Goal: Feedback & Contribution: Contribute content

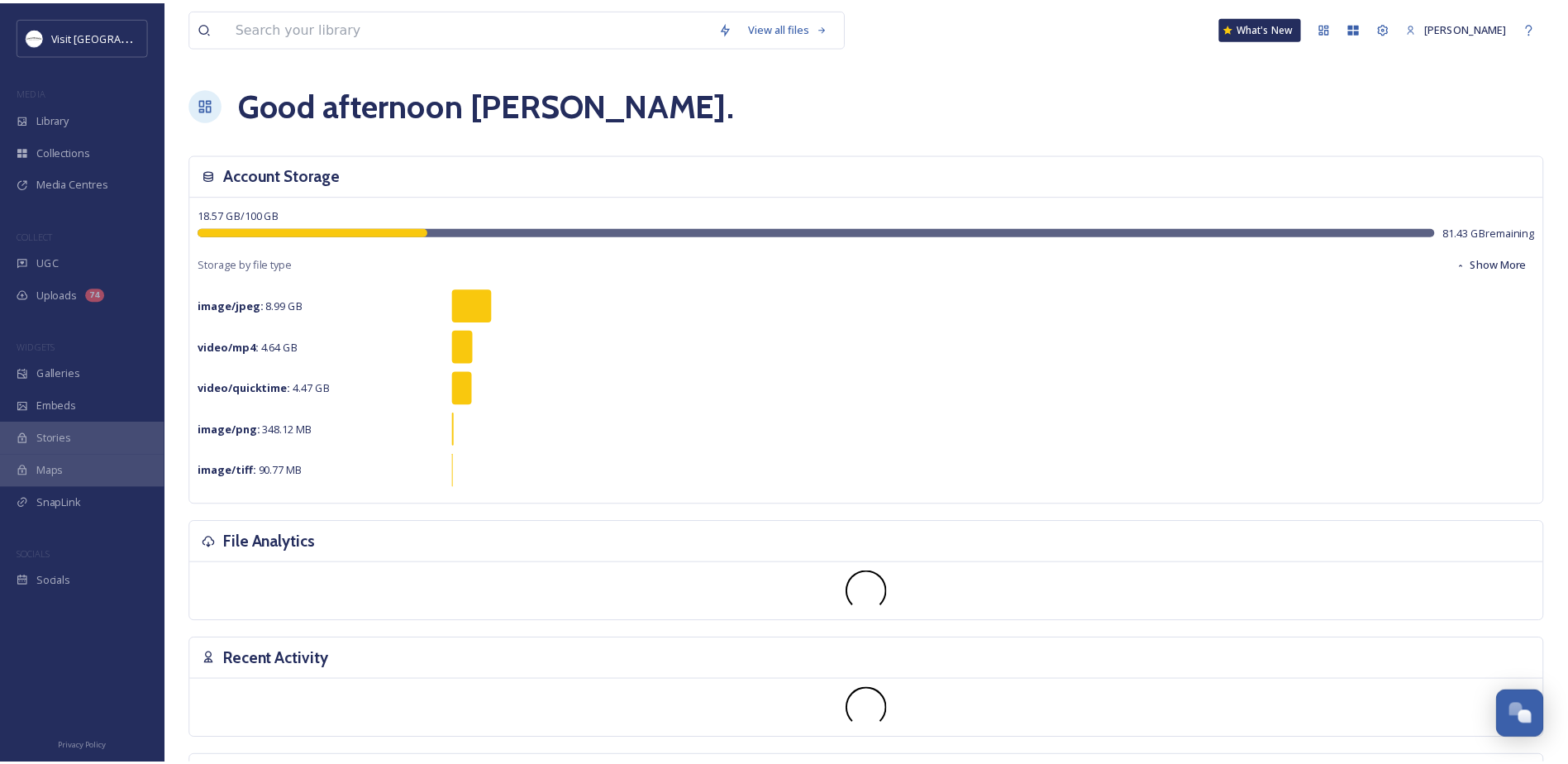
scroll to position [429, 0]
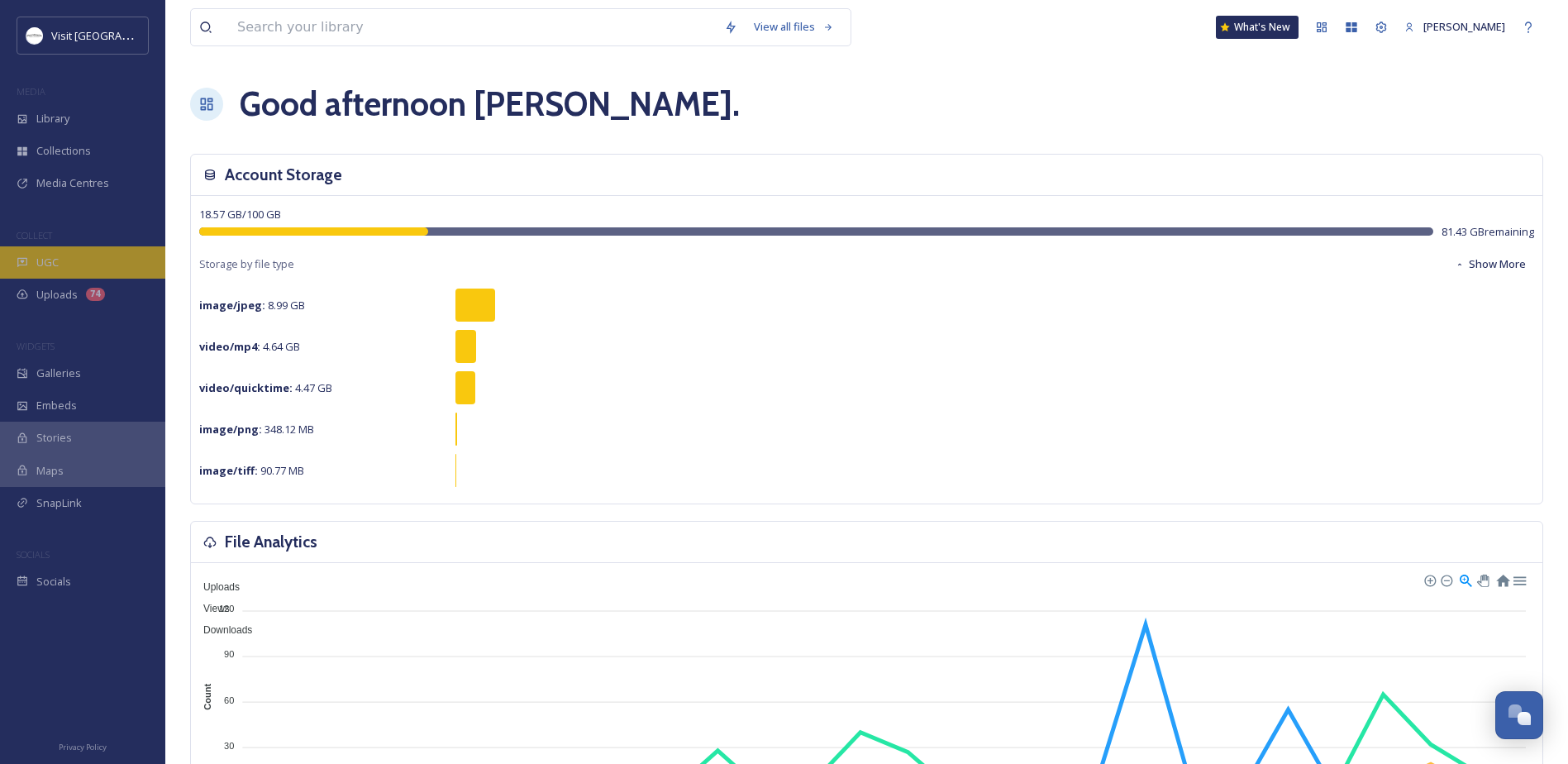
click at [75, 262] on div "UGC" at bounding box center [83, 262] width 165 height 32
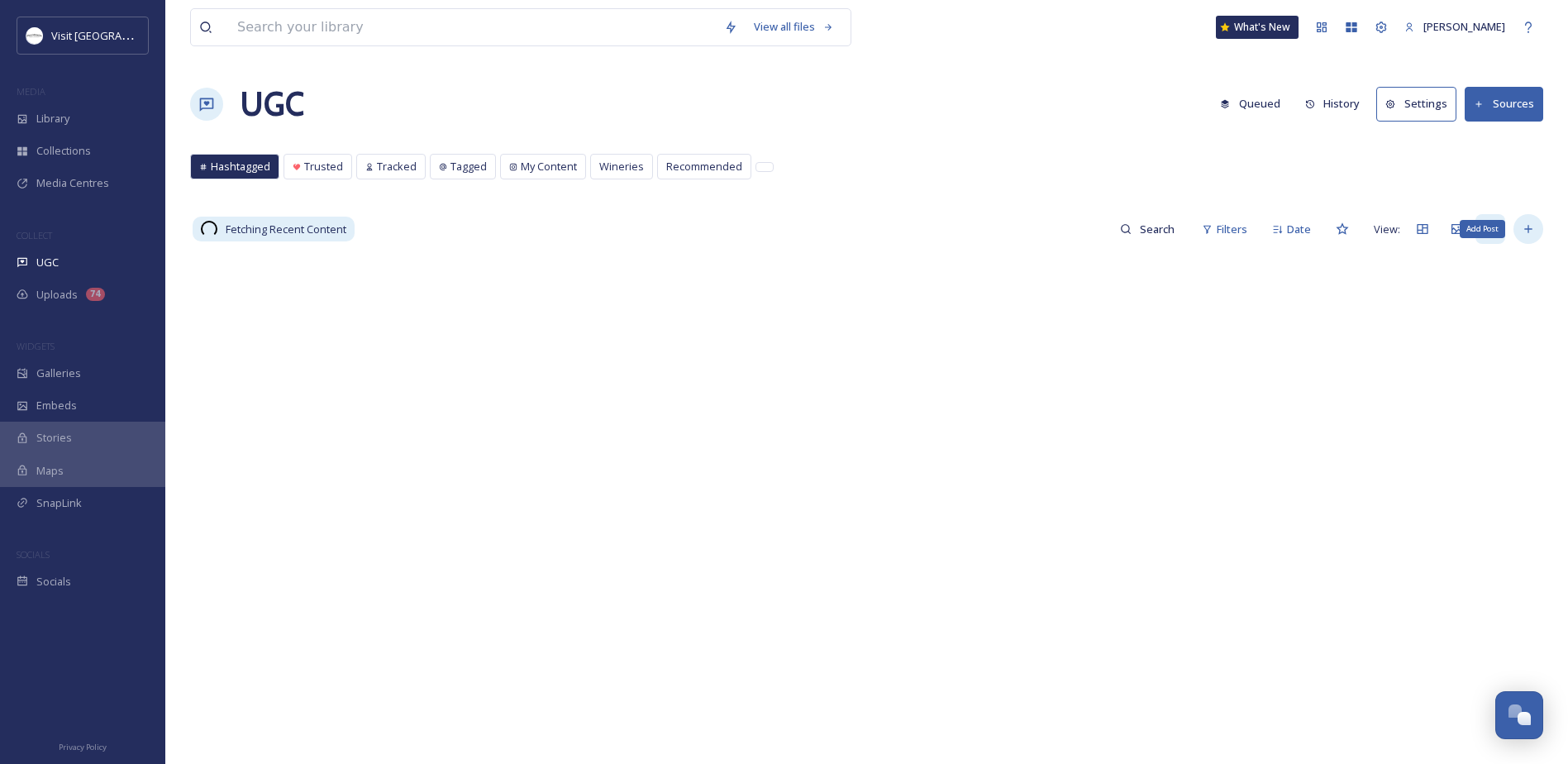
click at [1523, 226] on icon at bounding box center [1528, 229] width 13 height 13
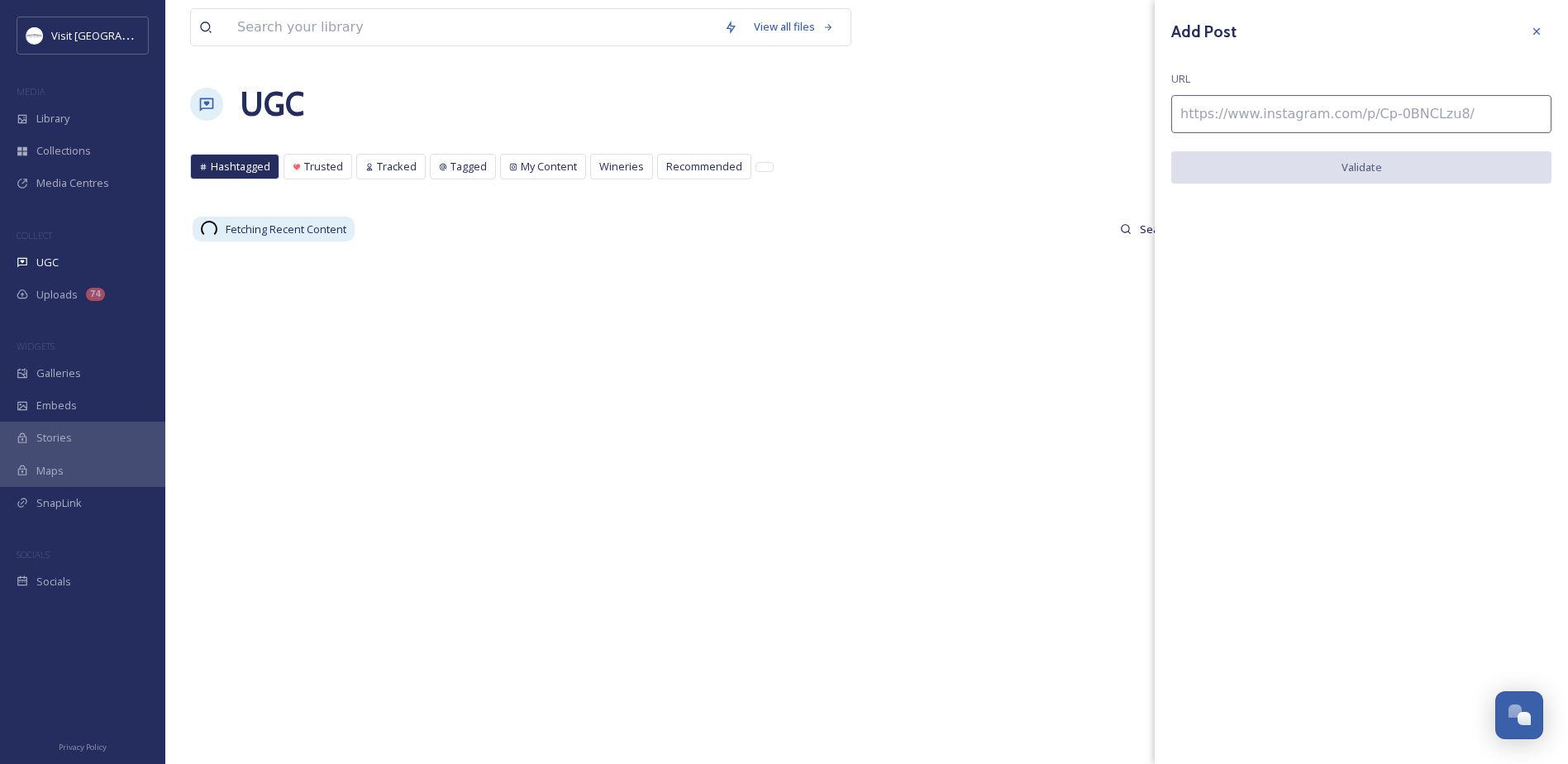
click at [1326, 124] on input at bounding box center [1361, 114] width 380 height 38
paste input "[URL][DOMAIN_NAME]"
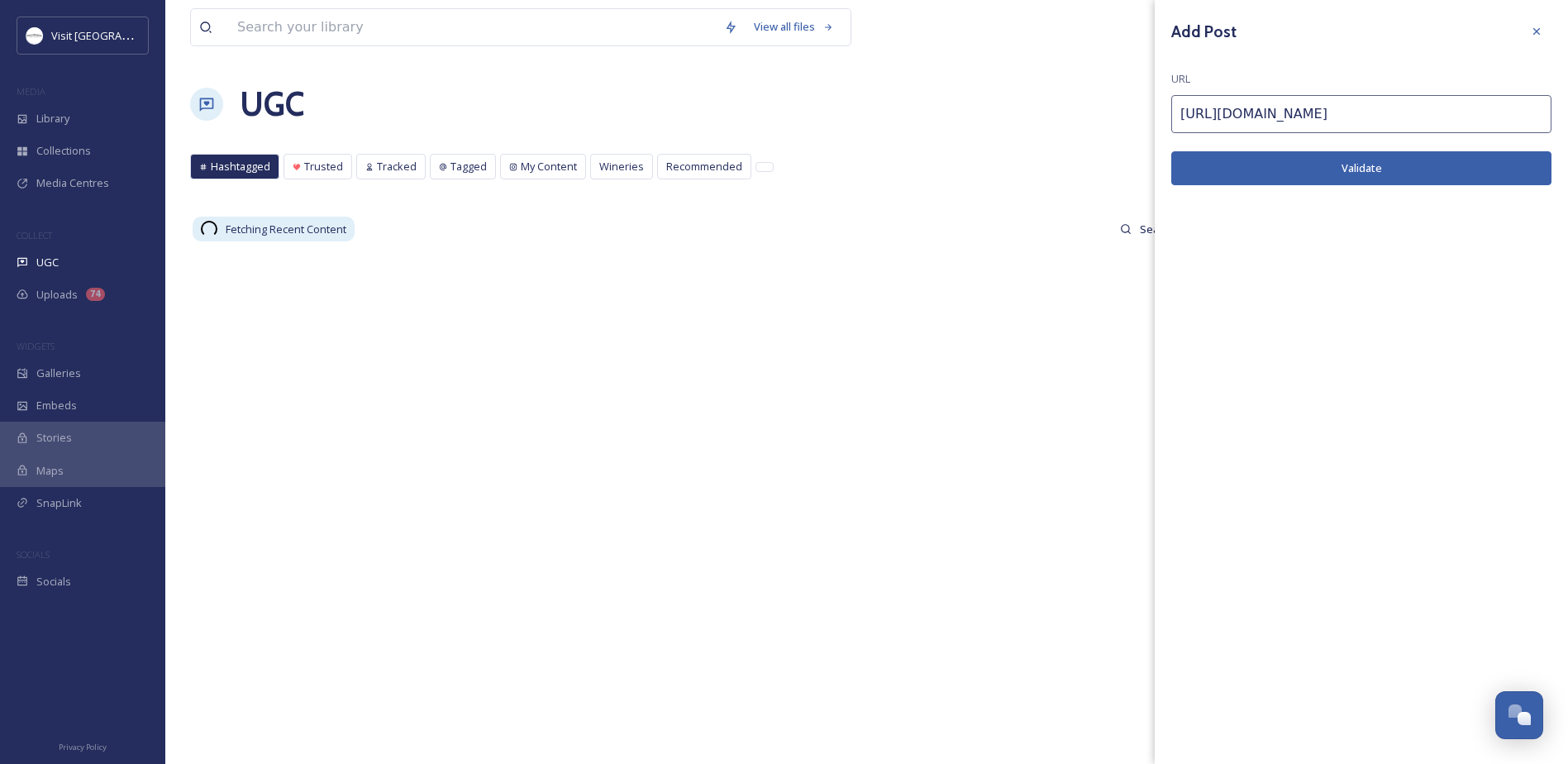
type input "[URL][DOMAIN_NAME]"
click at [1334, 162] on button "Validate" at bounding box center [1361, 168] width 380 height 34
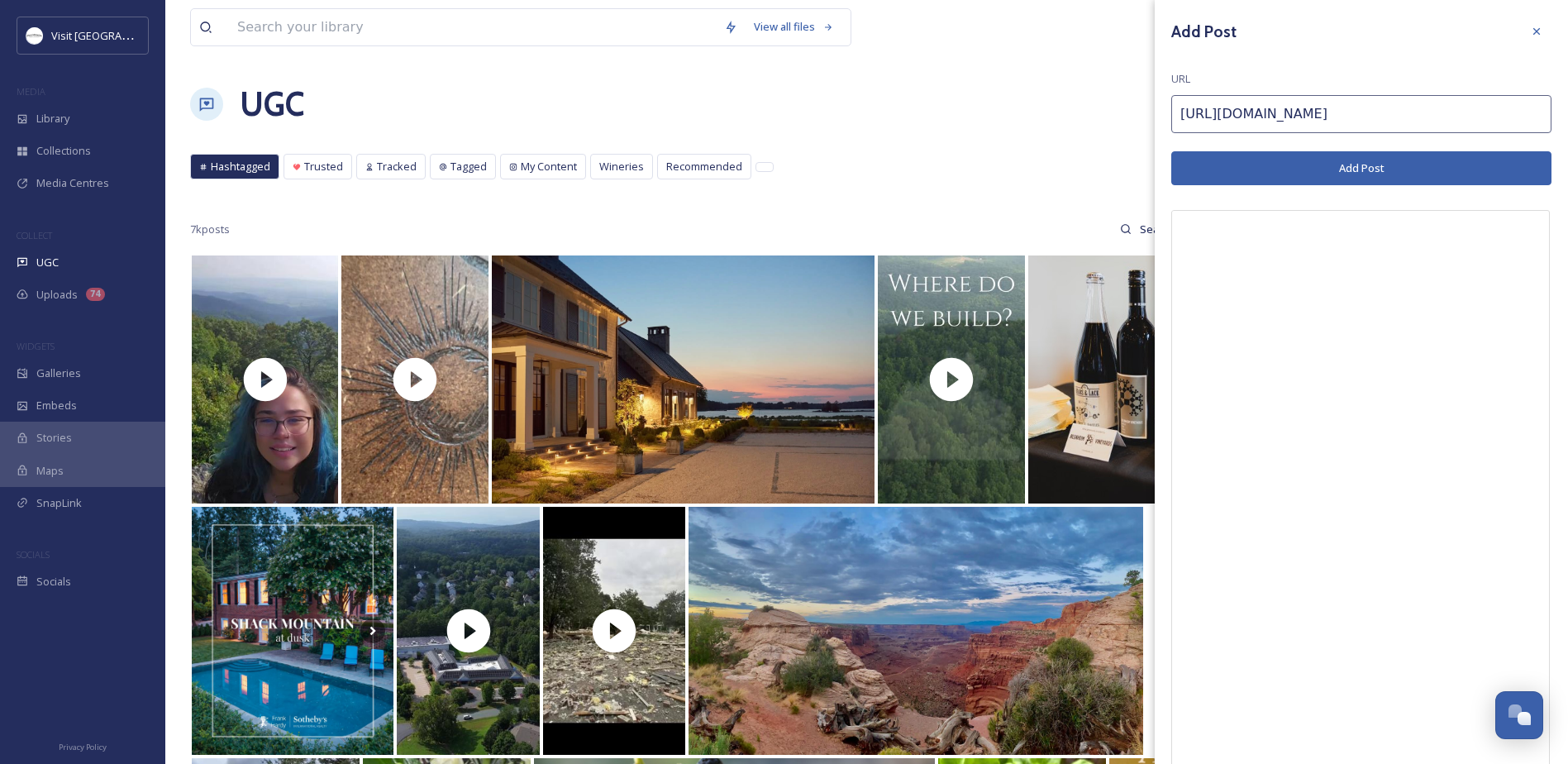
drag, startPoint x: 1315, startPoint y: 162, endPoint x: 921, endPoint y: 150, distance: 394.2
click at [1315, 162] on button "Add Post" at bounding box center [1361, 168] width 380 height 34
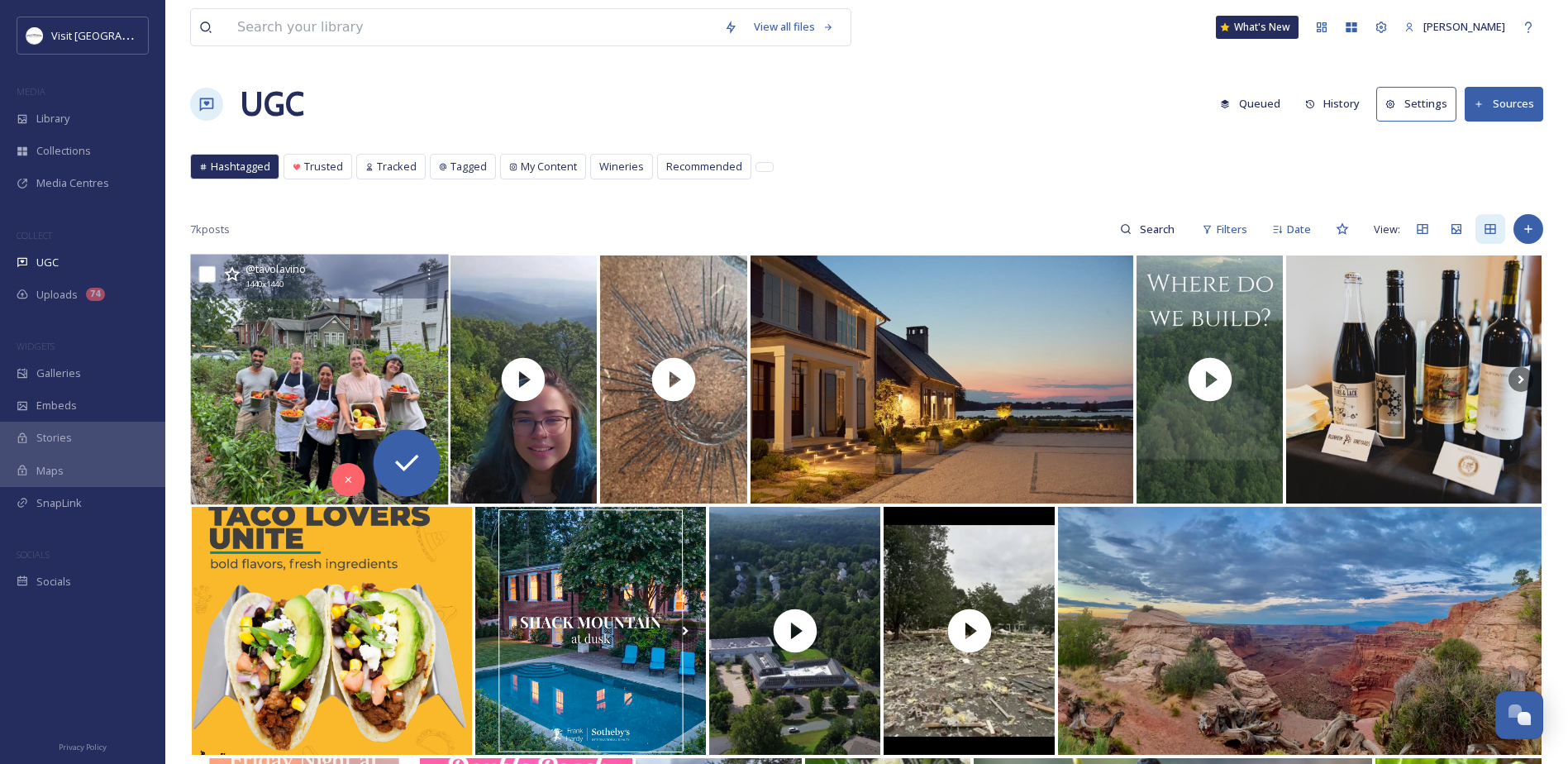
click at [264, 353] on img at bounding box center [318, 380] width 257 height 251
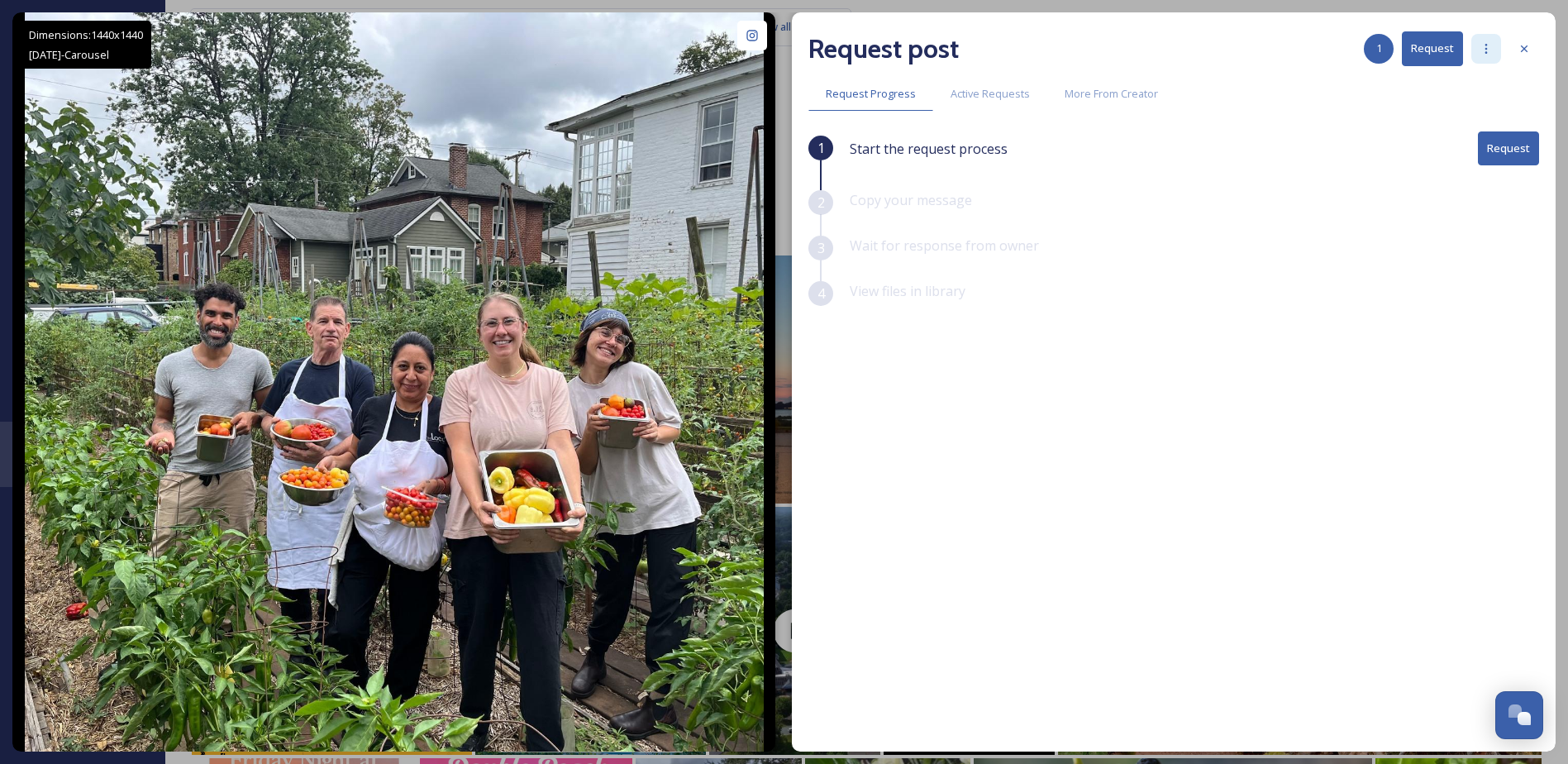
click at [1484, 57] on div at bounding box center [1485, 48] width 29 height 29
click at [1423, 47] on button "Request" at bounding box center [1432, 48] width 61 height 34
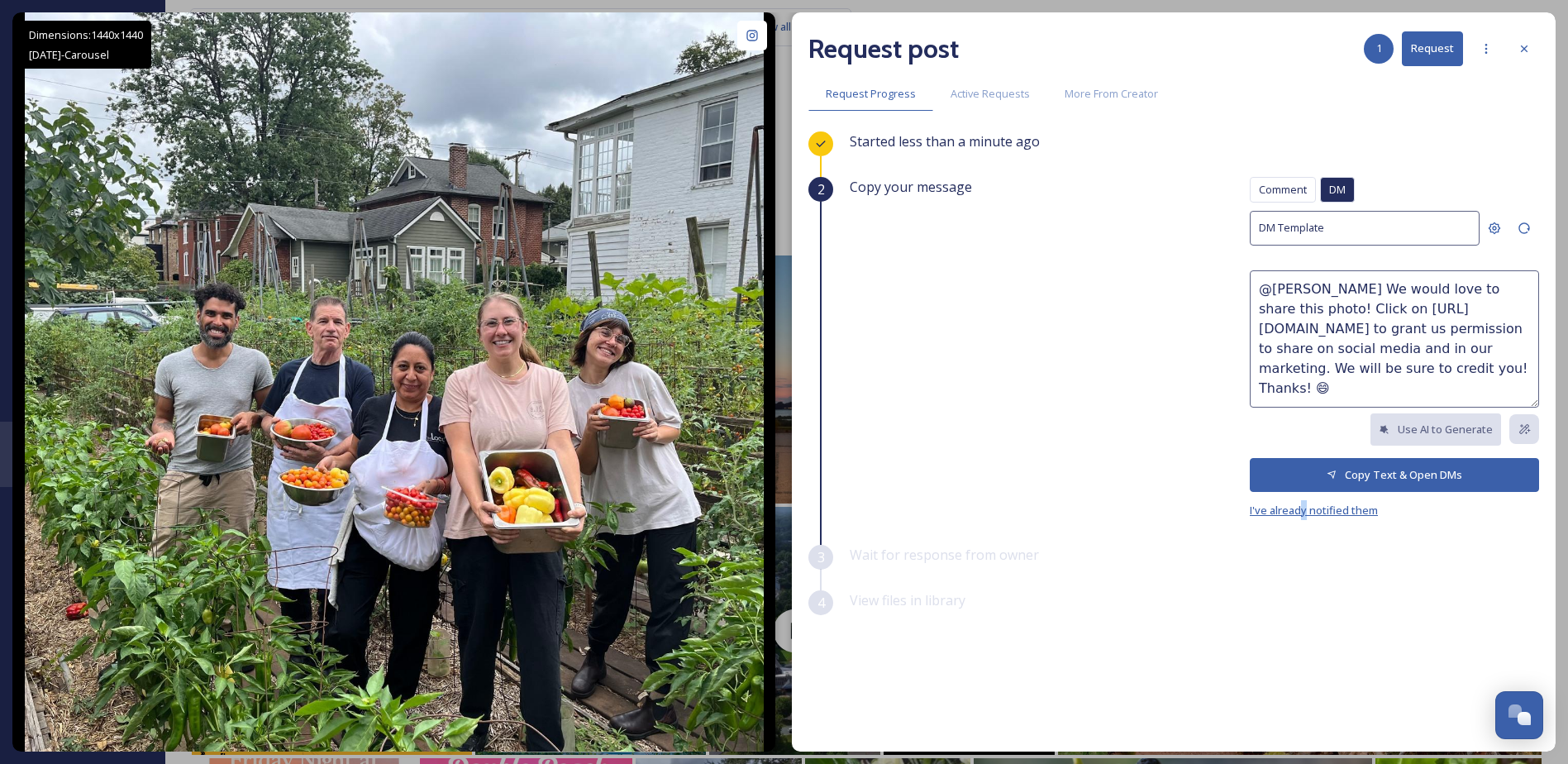
click at [1311, 504] on div "Comment DM Comment DM DM Template @tavolavino We would love to share this photo…" at bounding box center [1394, 348] width 290 height 343
click at [1301, 513] on span "I've already notified them" at bounding box center [1313, 510] width 128 height 15
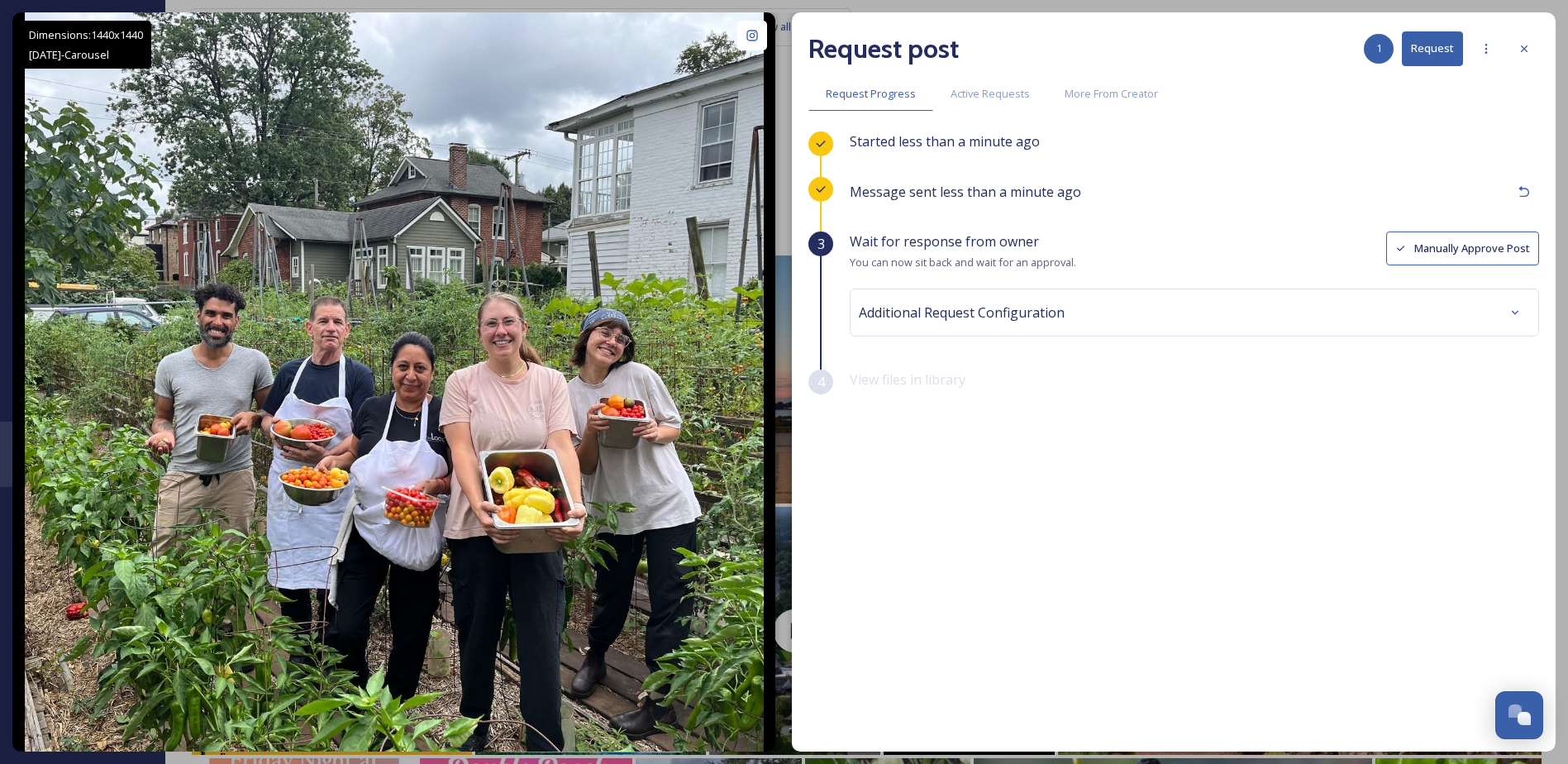
click at [1520, 250] on button "Manually Approve Post" at bounding box center [1462, 249] width 153 height 34
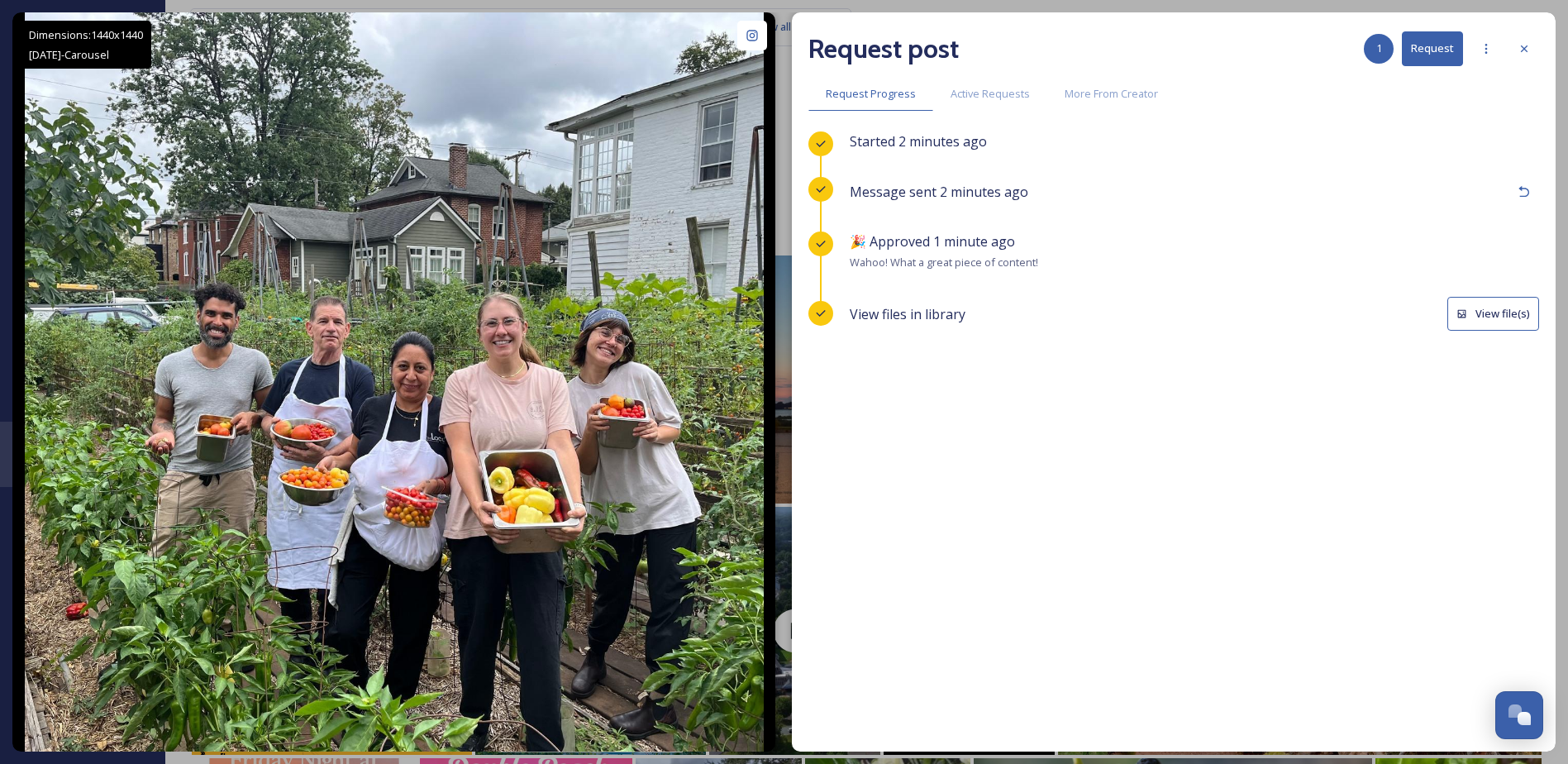
click at [1475, 315] on button "View file(s)" at bounding box center [1493, 314] width 92 height 34
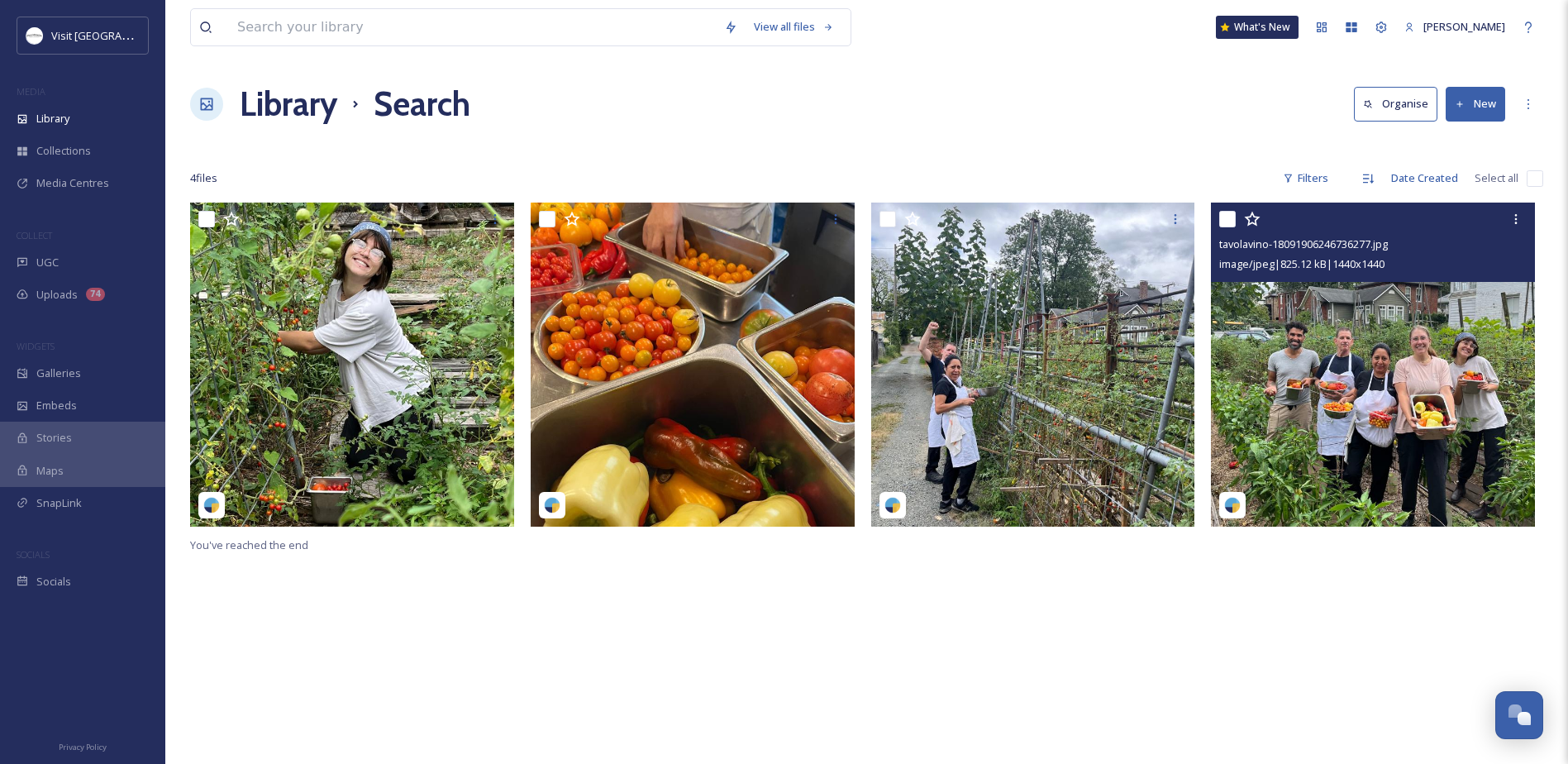
click at [1219, 220] on input "checkbox" at bounding box center [1227, 219] width 16 height 16
checkbox input "true"
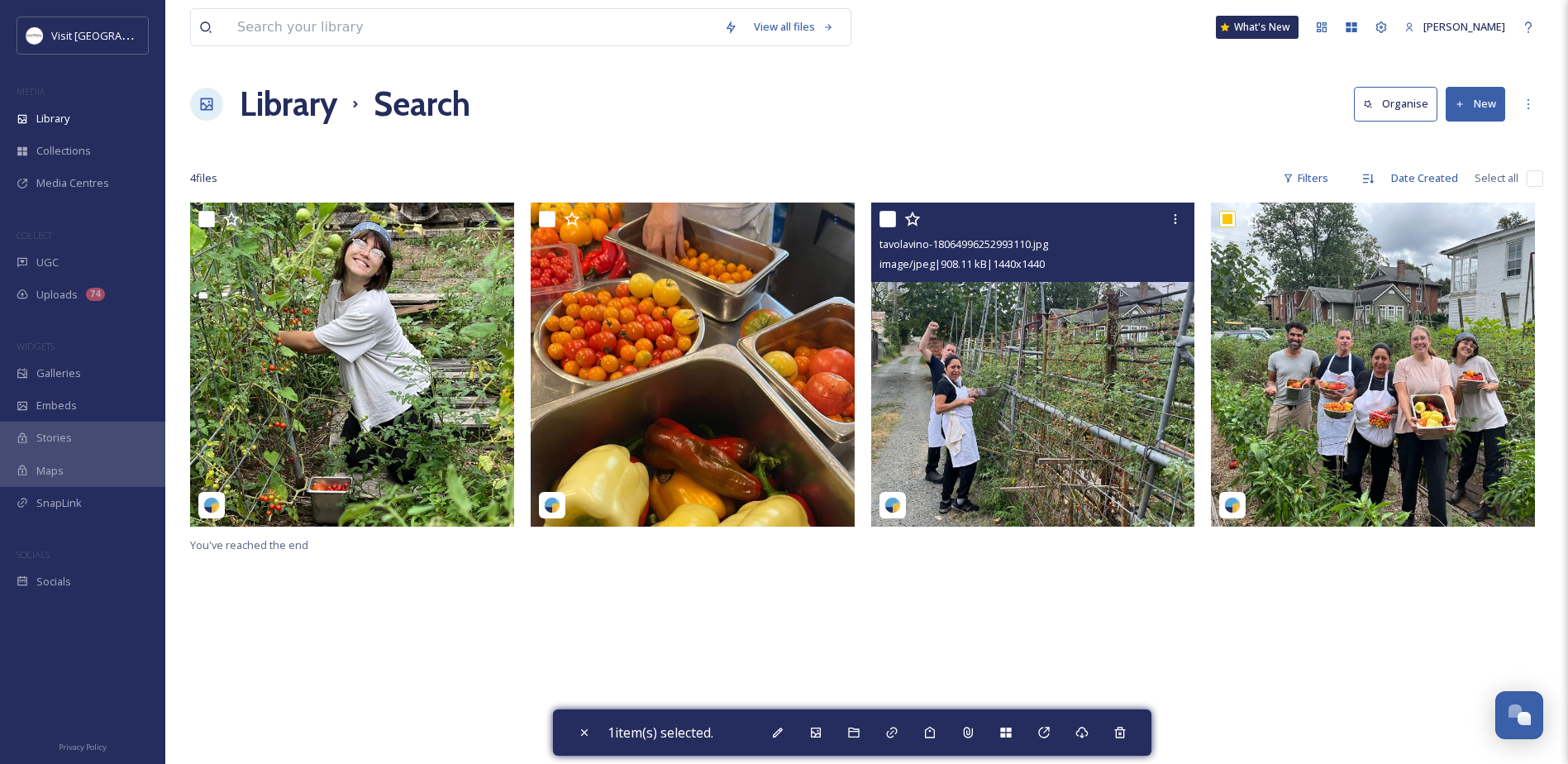
click at [885, 219] on input "checkbox" at bounding box center [887, 219] width 16 height 16
checkbox input "true"
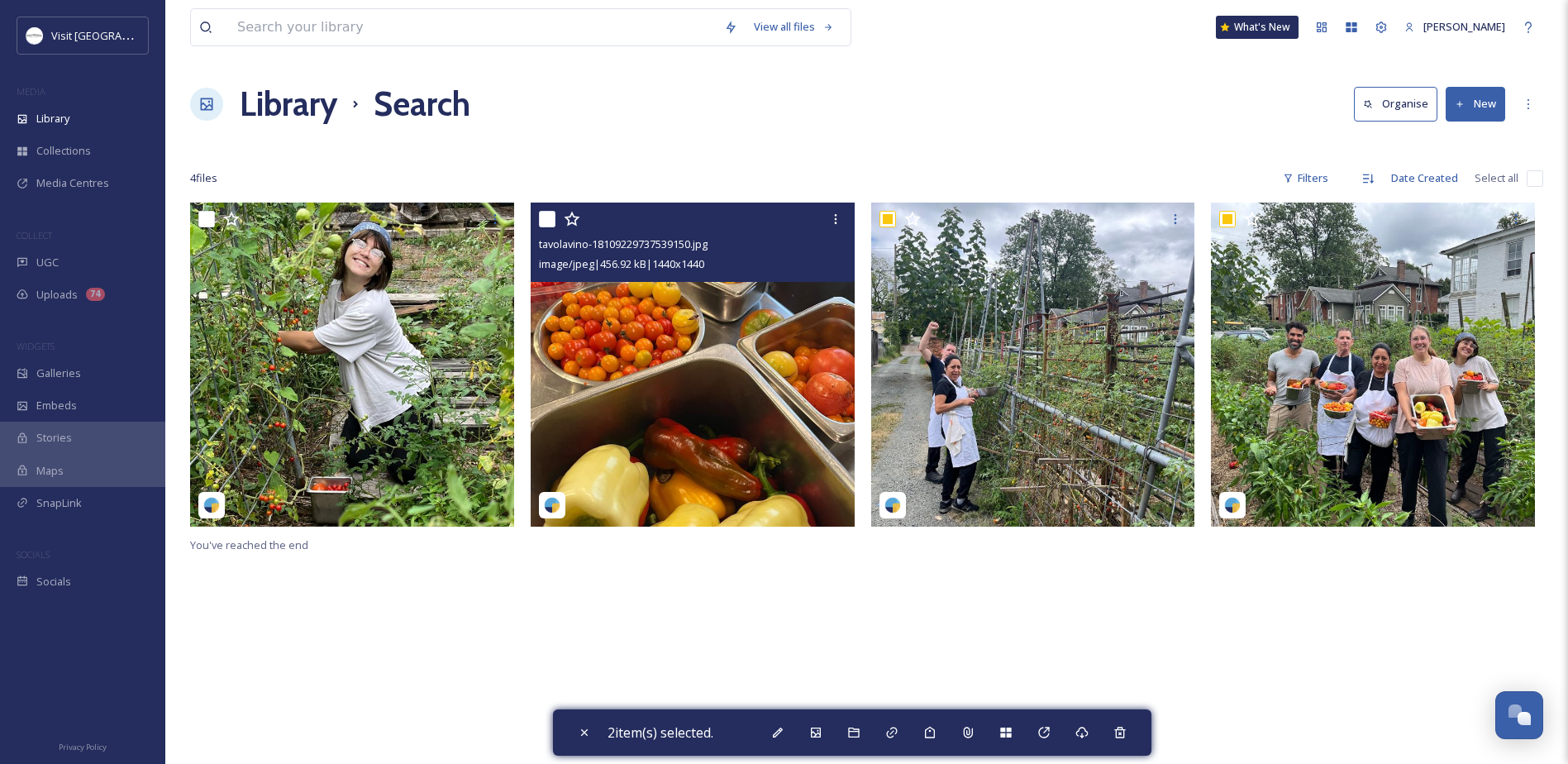
click at [544, 217] on input "checkbox" at bounding box center [546, 219] width 16 height 16
checkbox input "true"
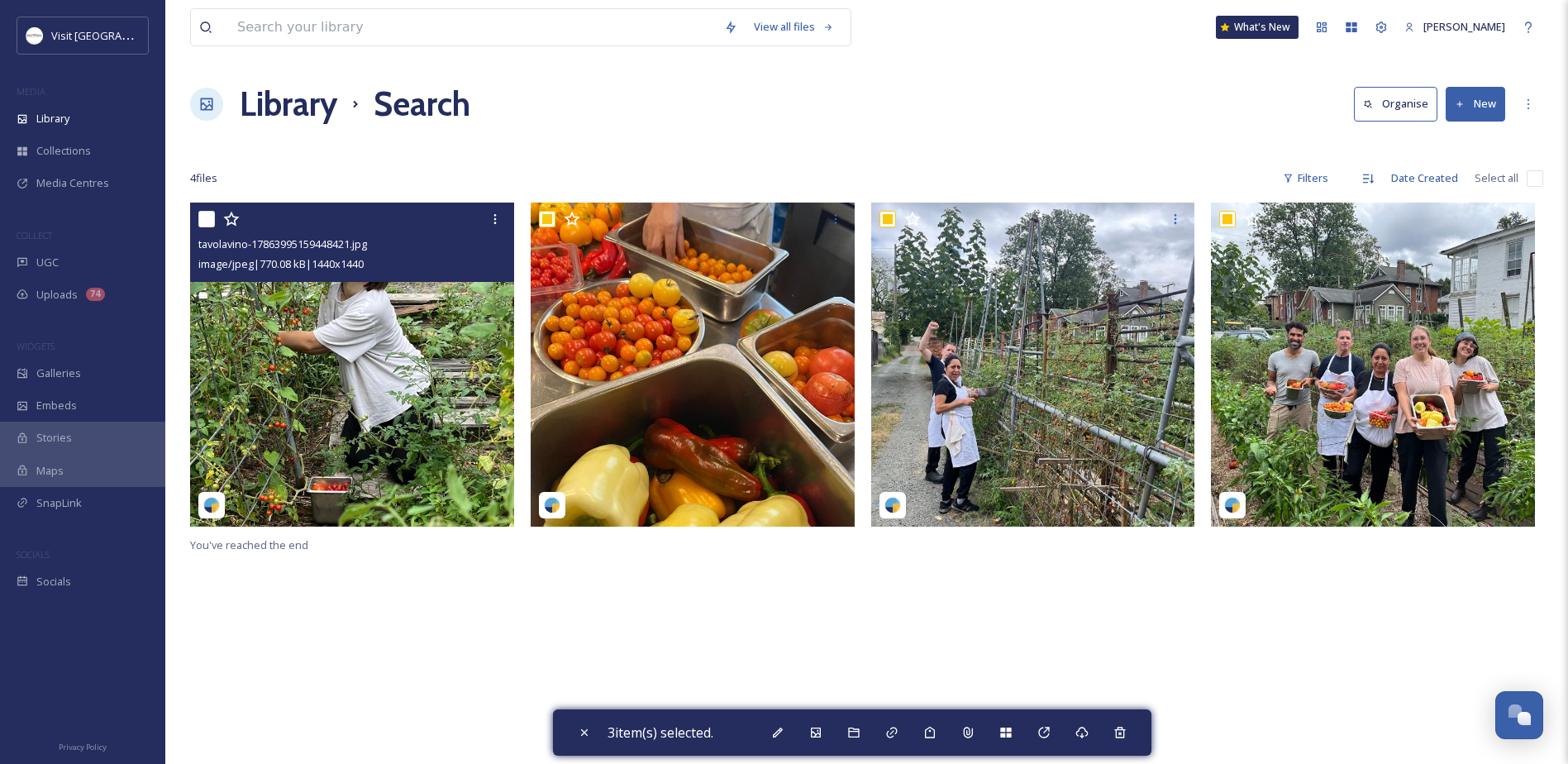
click at [207, 220] on input "checkbox" at bounding box center [206, 219] width 16 height 16
checkbox input "true"
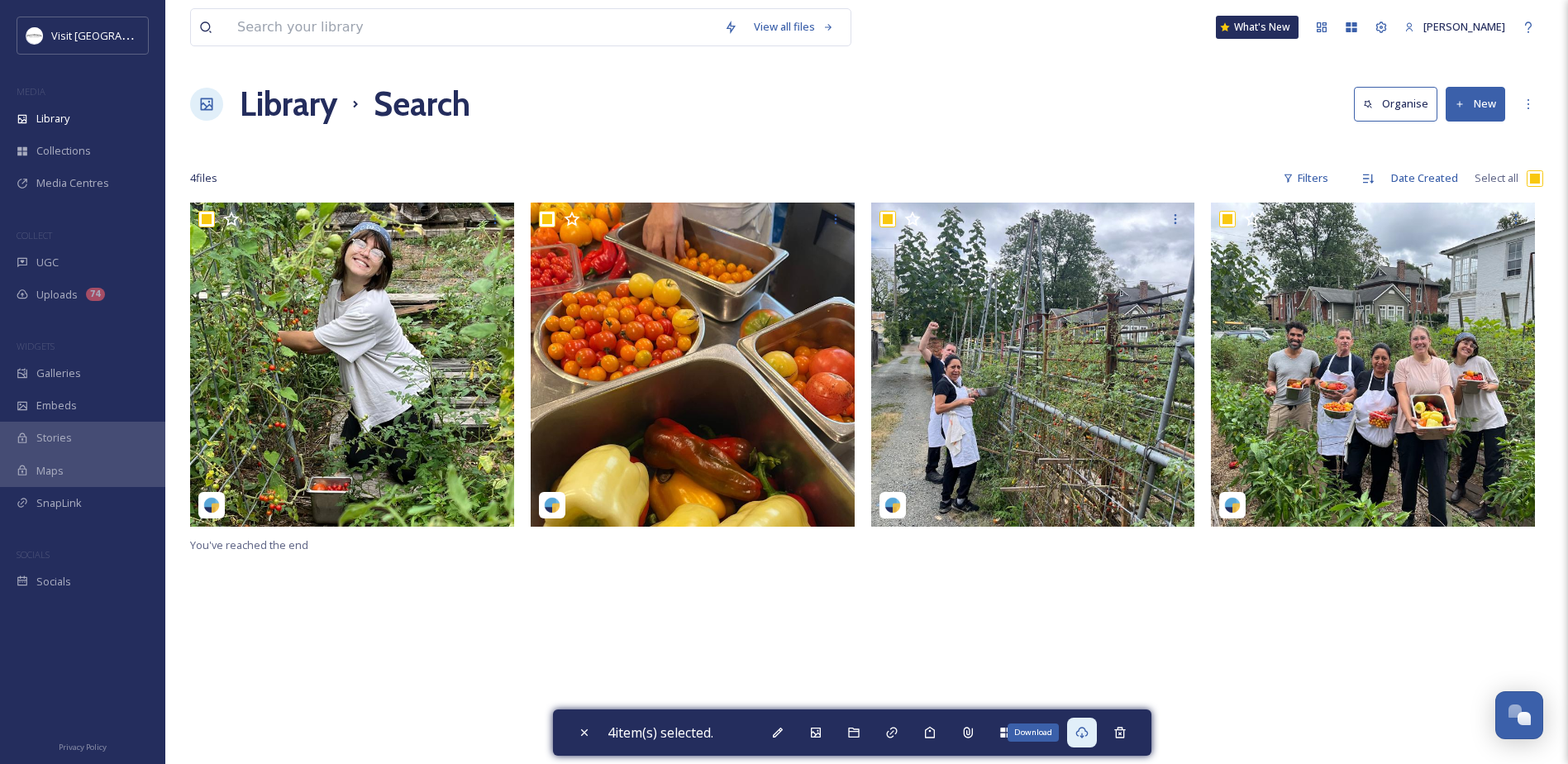
click at [1095, 739] on div "Download" at bounding box center [1081, 732] width 29 height 29
click at [271, 637] on div "You've reached the end" at bounding box center [866, 584] width 1352 height 764
